Goal: Task Accomplishment & Management: Manage account settings

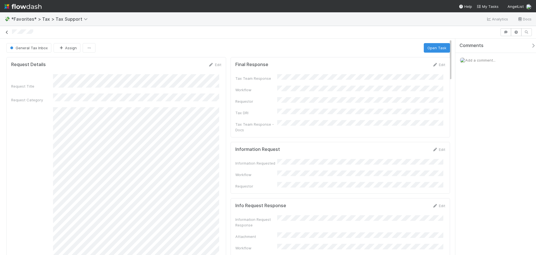
click at [8, 34] on icon at bounding box center [7, 32] width 6 height 4
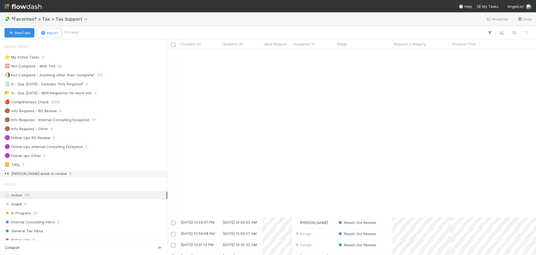
scroll to position [196, 0]
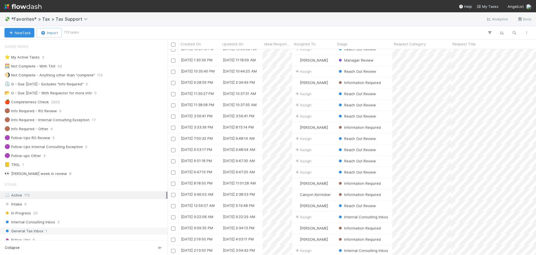
click at [61, 230] on div "General Tax Inbox 1" at bounding box center [85, 230] width 162 height 7
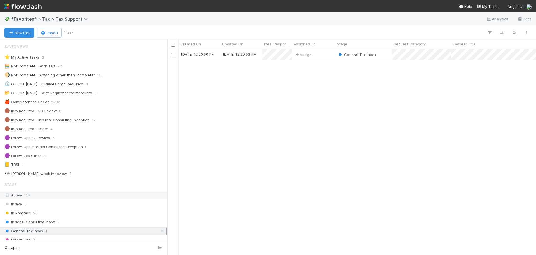
scroll to position [201, 365]
